Goal: Task Accomplishment & Management: Manage account settings

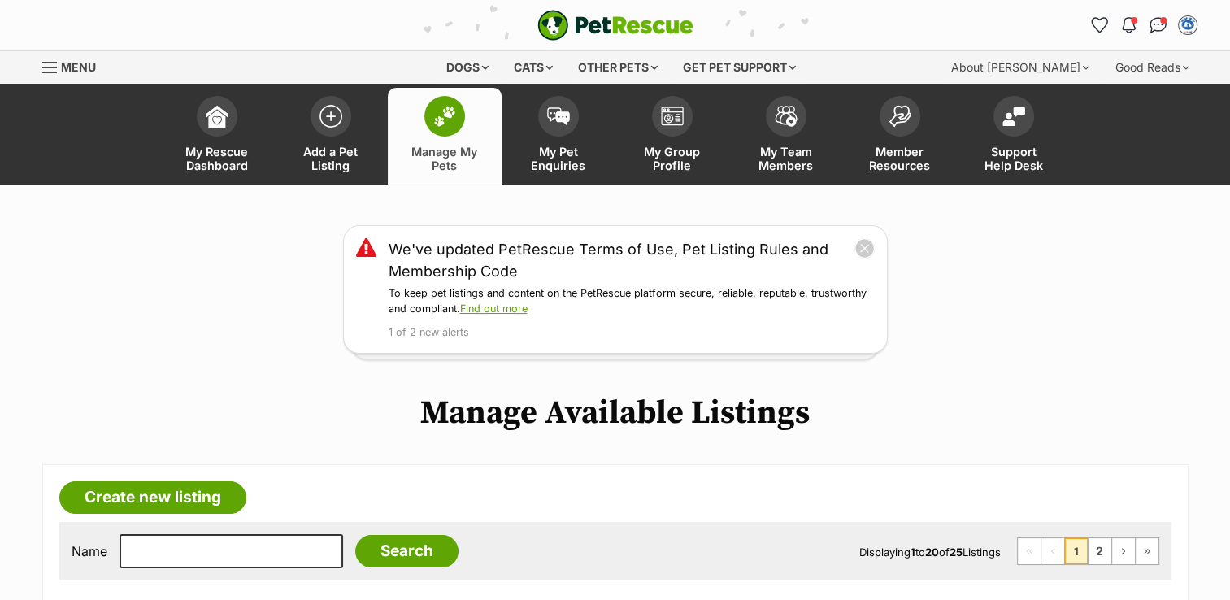
click at [441, 119] on img at bounding box center [444, 116] width 23 height 21
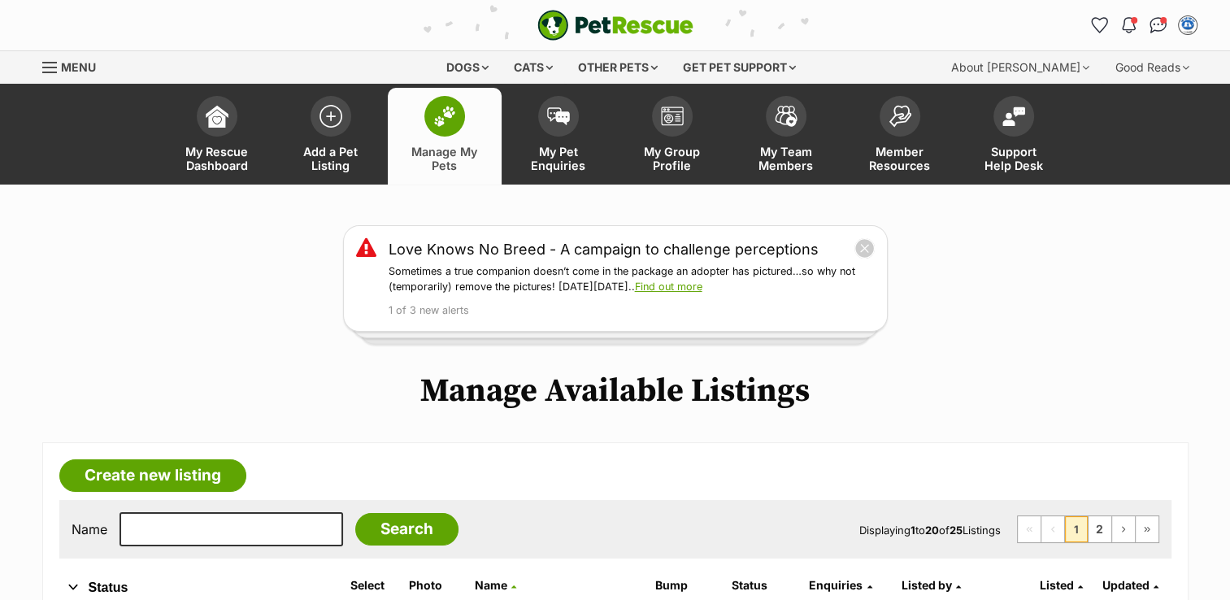
click at [447, 130] on span at bounding box center [444, 116] width 41 height 41
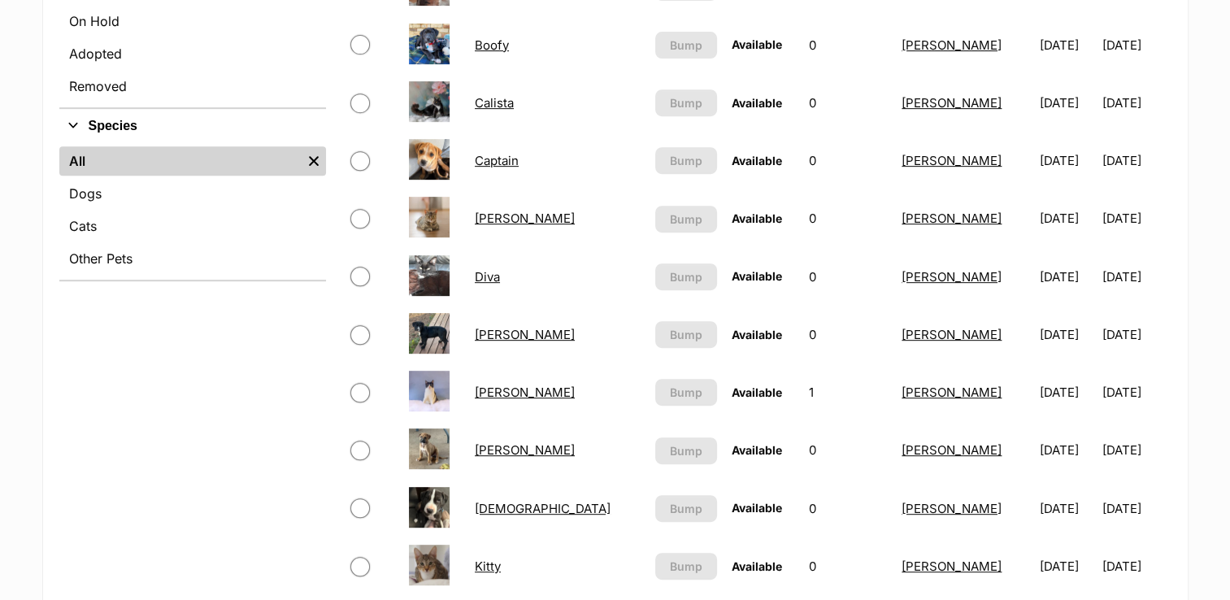
scroll to position [174, 0]
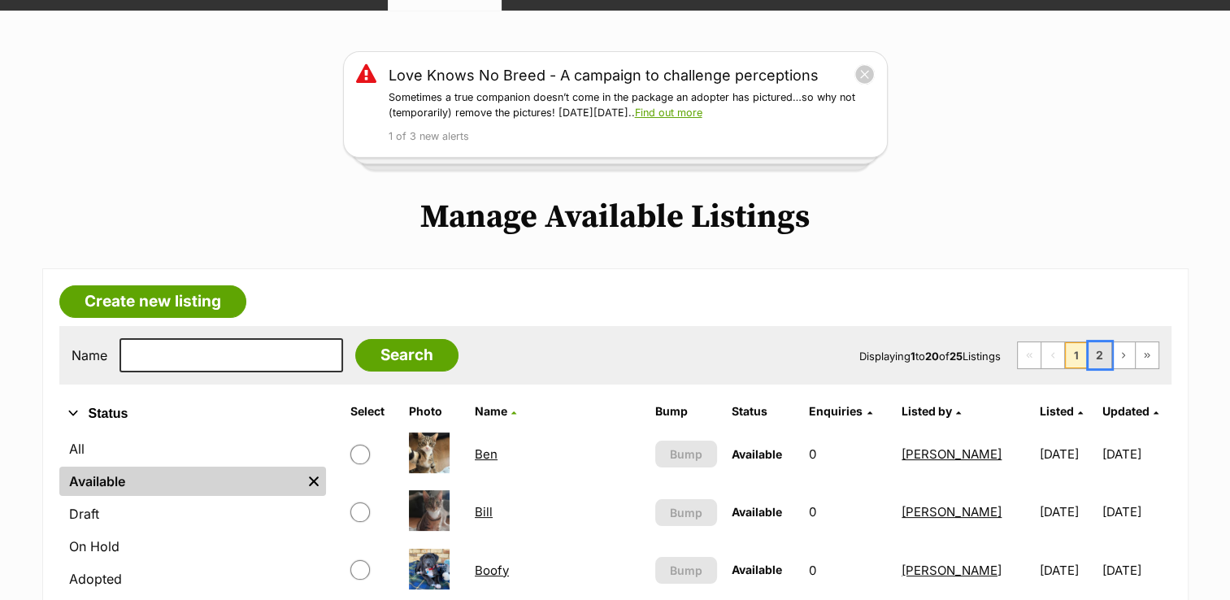
click at [1099, 353] on link "2" at bounding box center [1099, 355] width 23 height 26
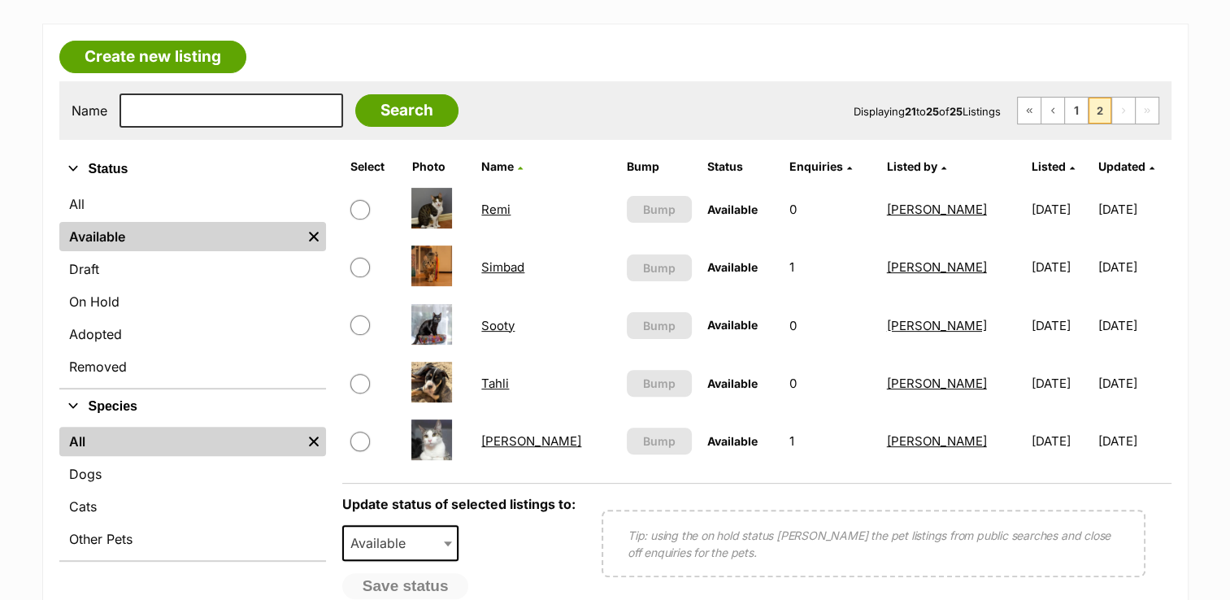
scroll to position [423, 0]
